Goal: Information Seeking & Learning: Find specific fact

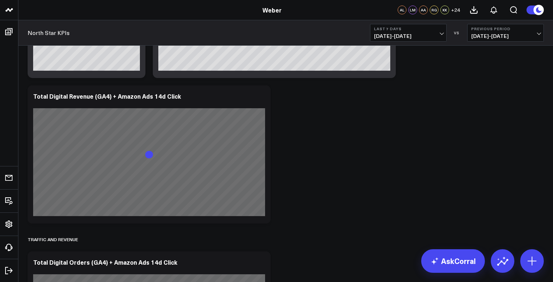
scroll to position [289, 0]
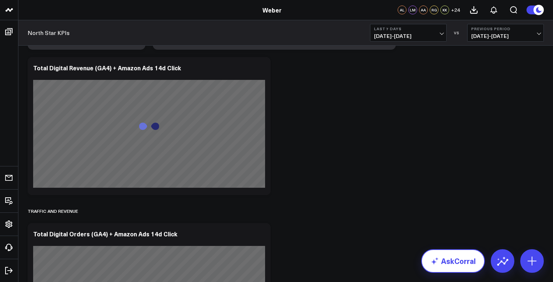
click at [460, 261] on link "AskCorral" at bounding box center [453, 261] width 64 height 24
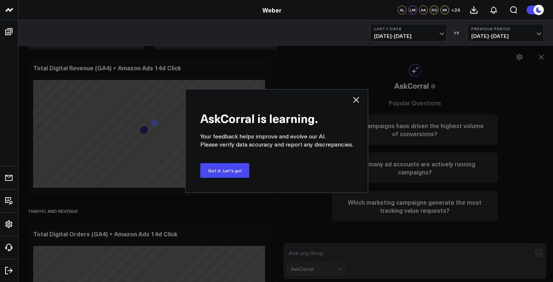
click at [352, 99] on icon at bounding box center [356, 99] width 9 height 9
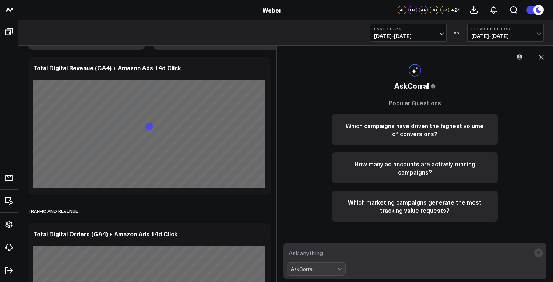
click at [368, 255] on textarea at bounding box center [409, 252] width 244 height 13
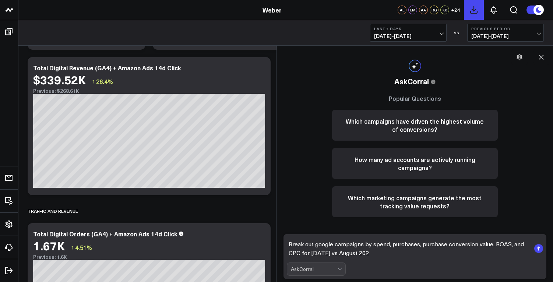
type textarea "Break out google campaigns by spend, purchases, purchase conversion value, ROAS…"
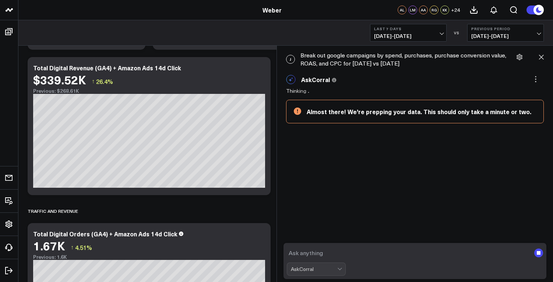
scroll to position [1, 0]
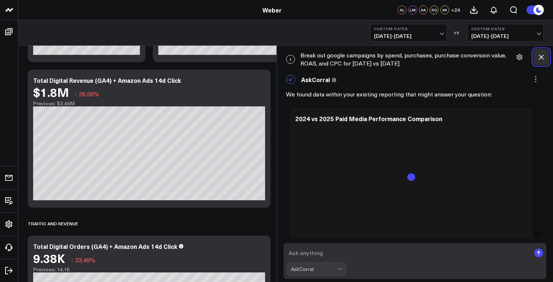
click at [539, 56] on icon at bounding box center [541, 56] width 7 height 7
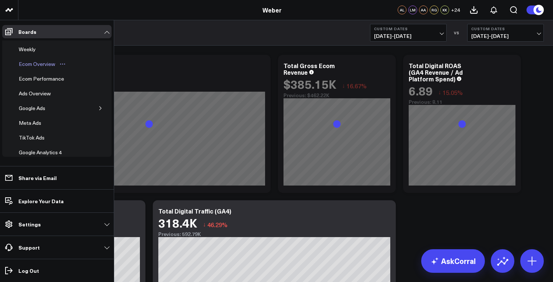
scroll to position [32, 0]
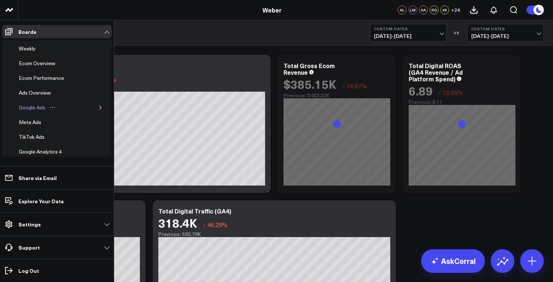
click at [47, 106] on div "Google Ads" at bounding box center [32, 107] width 30 height 9
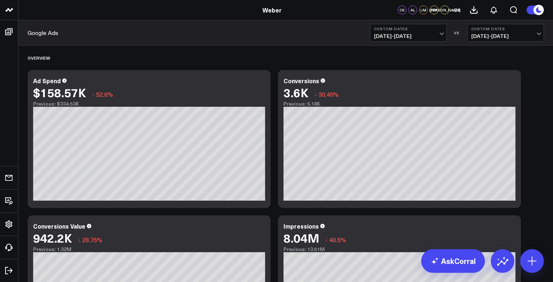
click at [411, 29] on b "Custom Dates" at bounding box center [408, 29] width 69 height 4
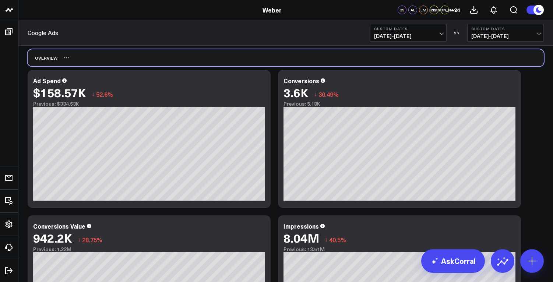
click at [509, 51] on div "Overview" at bounding box center [286, 57] width 516 height 17
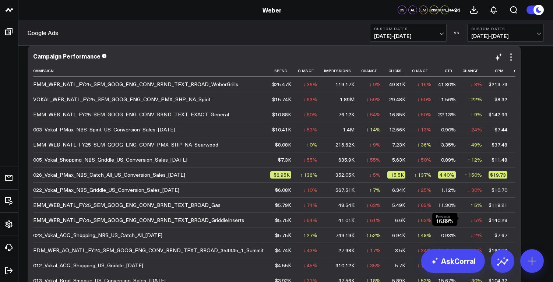
scroll to position [604, 0]
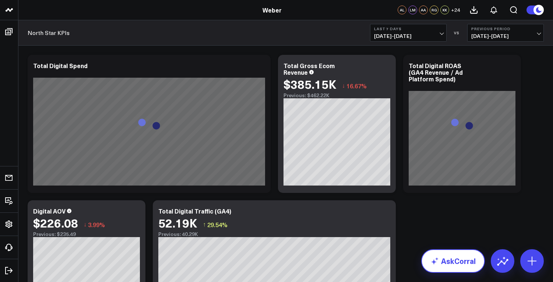
click at [466, 266] on link "AskCorral" at bounding box center [453, 261] width 64 height 24
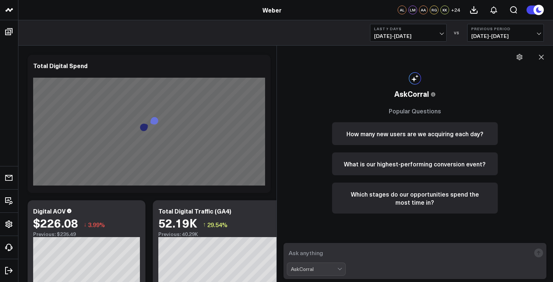
click at [421, 254] on textarea at bounding box center [409, 252] width 244 height 13
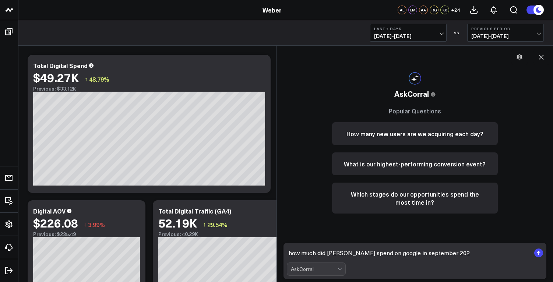
type textarea "how much did [PERSON_NAME] spend on google in [DATE]"
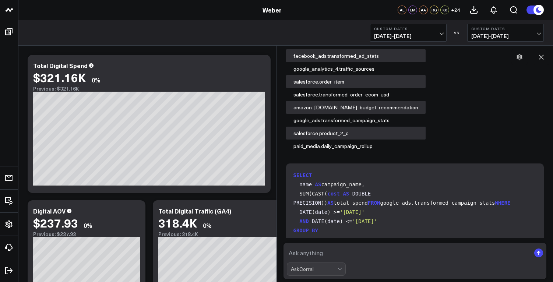
scroll to position [618, 0]
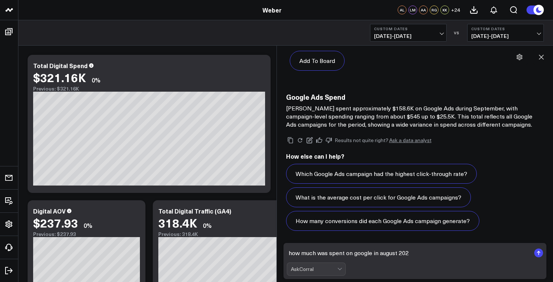
type textarea "how much was spent on google in [DATE]"
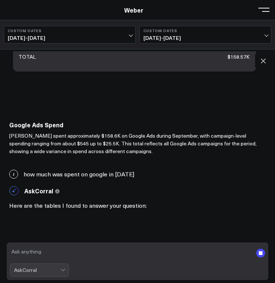
scroll to position [713, 0]
